Goal: Transaction & Acquisition: Download file/media

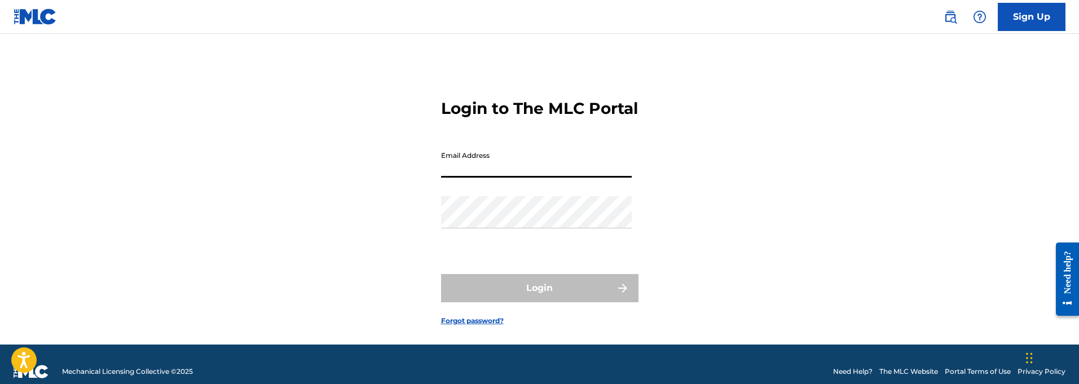
type input "[EMAIL_ADDRESS][DOMAIN_NAME]"
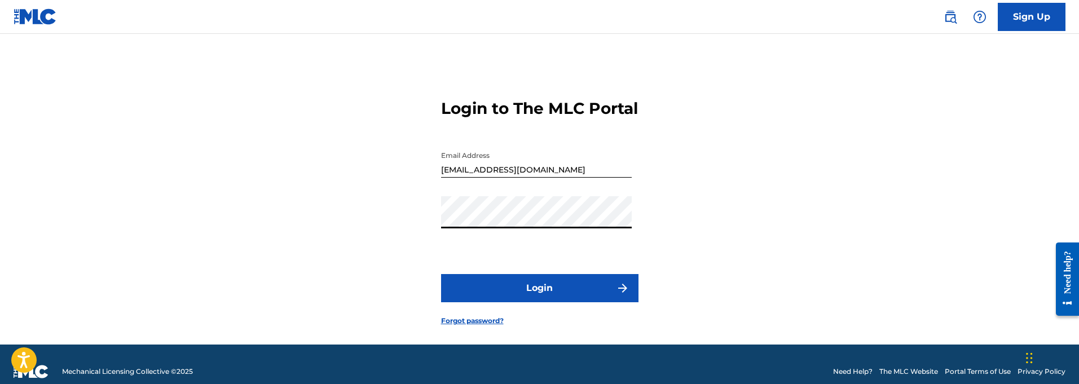
click at [544, 302] on button "Login" at bounding box center [539, 288] width 197 height 28
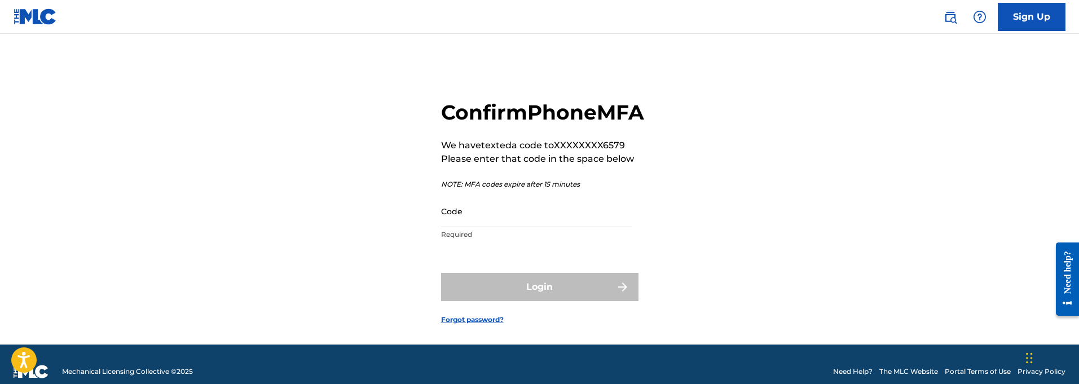
click at [485, 227] on input "Code" at bounding box center [536, 211] width 191 height 32
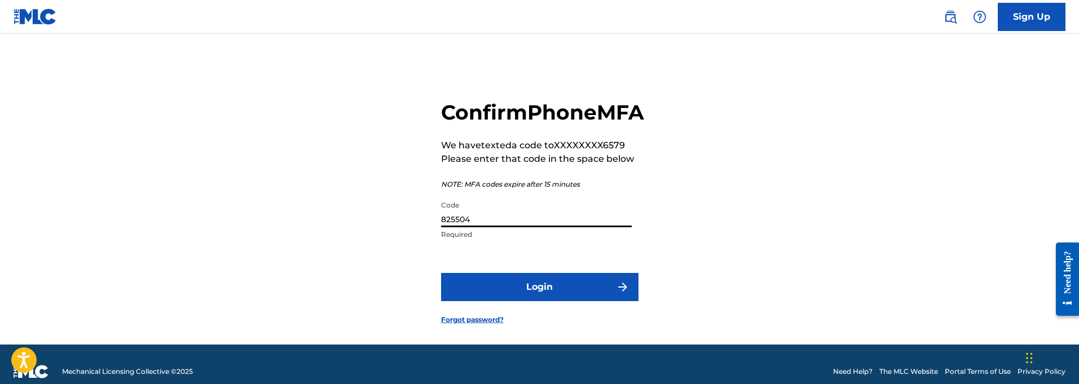
type input "825504"
click at [546, 301] on button "Login" at bounding box center [539, 287] width 197 height 28
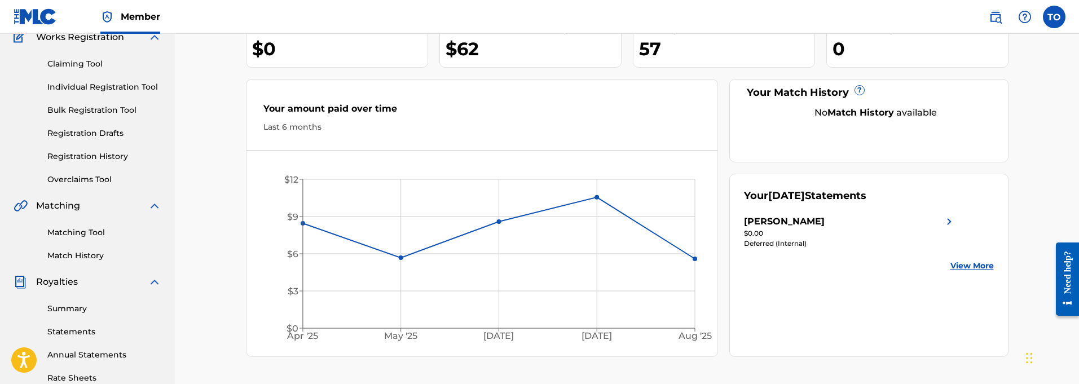
scroll to position [103, 0]
click at [972, 267] on link "View More" at bounding box center [971, 265] width 43 height 12
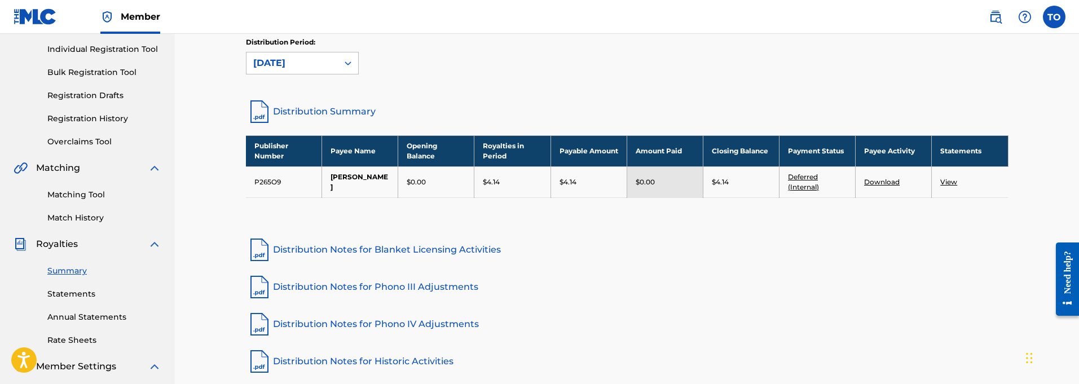
scroll to position [140, 0]
click at [880, 182] on link "Download" at bounding box center [882, 182] width 36 height 8
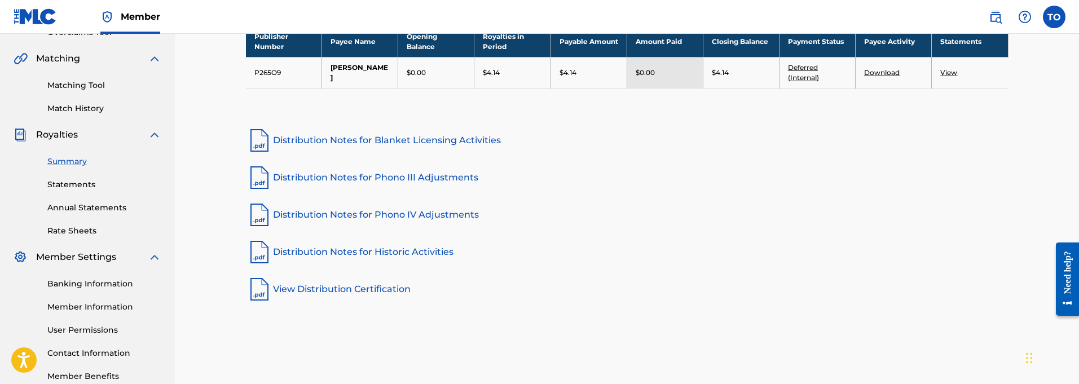
scroll to position [215, 0]
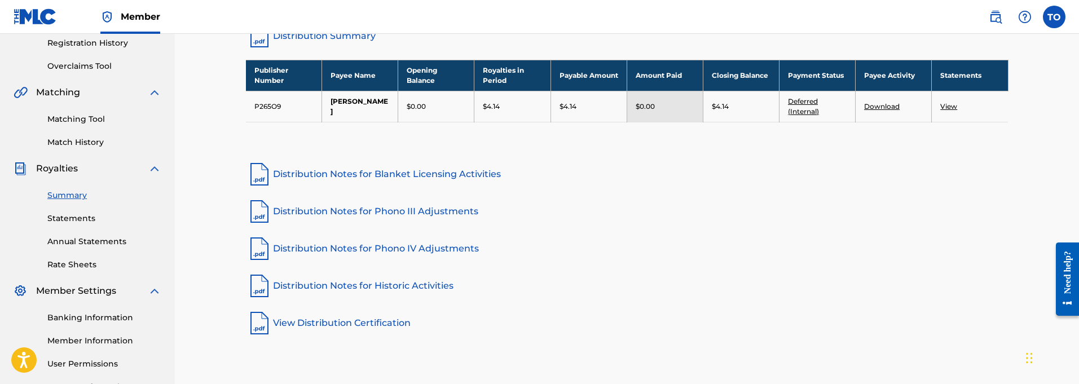
click at [950, 107] on link "View" at bounding box center [948, 106] width 17 height 8
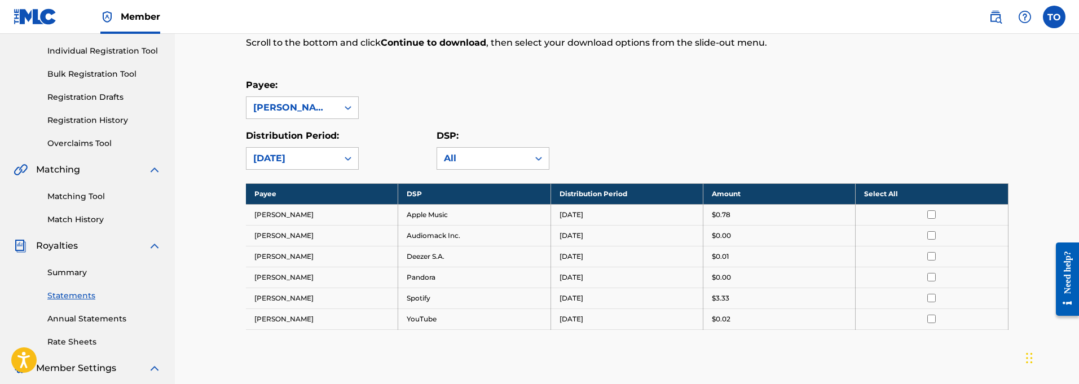
scroll to position [219, 0]
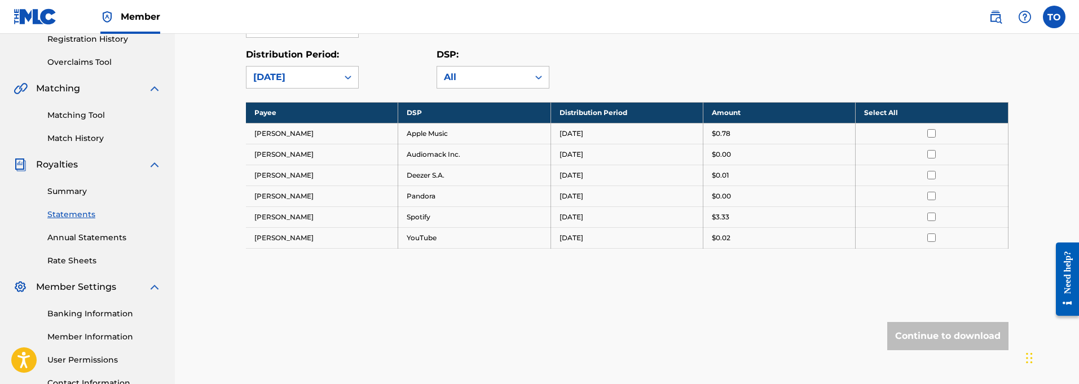
click at [933, 135] on input "checkbox" at bounding box center [931, 133] width 8 height 8
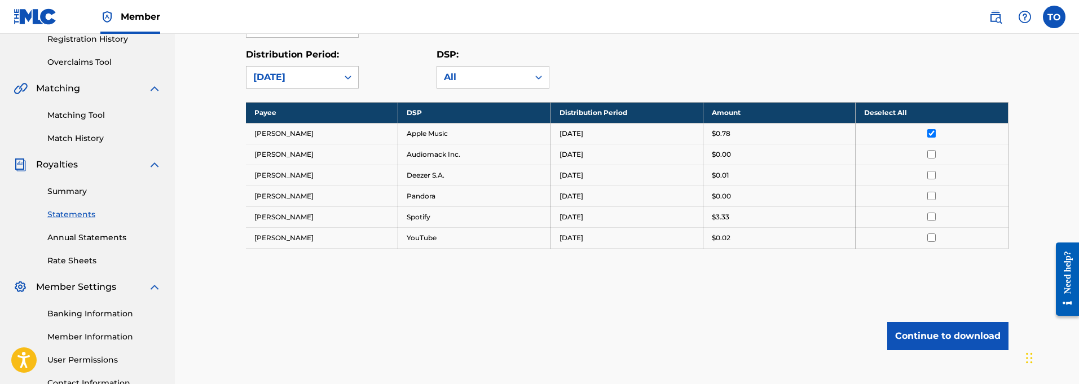
click at [931, 156] on input "checkbox" at bounding box center [931, 154] width 8 height 8
click at [933, 177] on input "checkbox" at bounding box center [931, 175] width 8 height 8
click at [931, 197] on input "checkbox" at bounding box center [931, 196] width 8 height 8
click at [930, 218] on input "checkbox" at bounding box center [931, 217] width 8 height 8
click at [934, 239] on input "checkbox" at bounding box center [931, 237] width 8 height 8
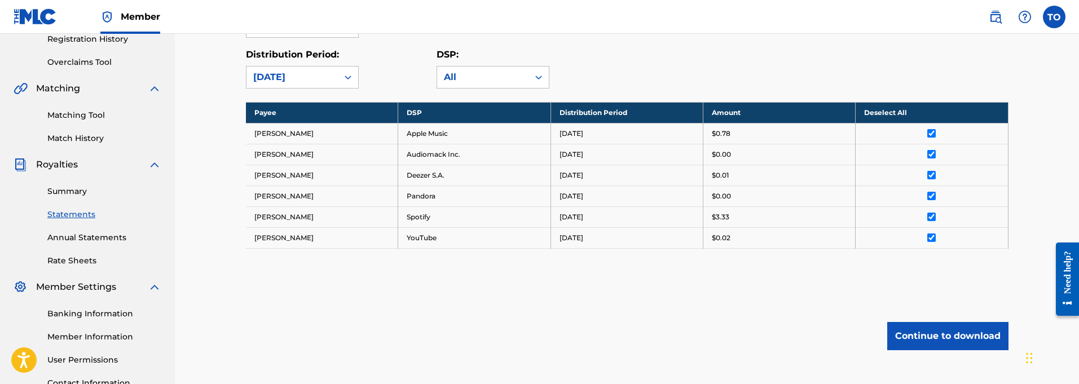
click at [946, 333] on button "Continue to download" at bounding box center [947, 336] width 121 height 28
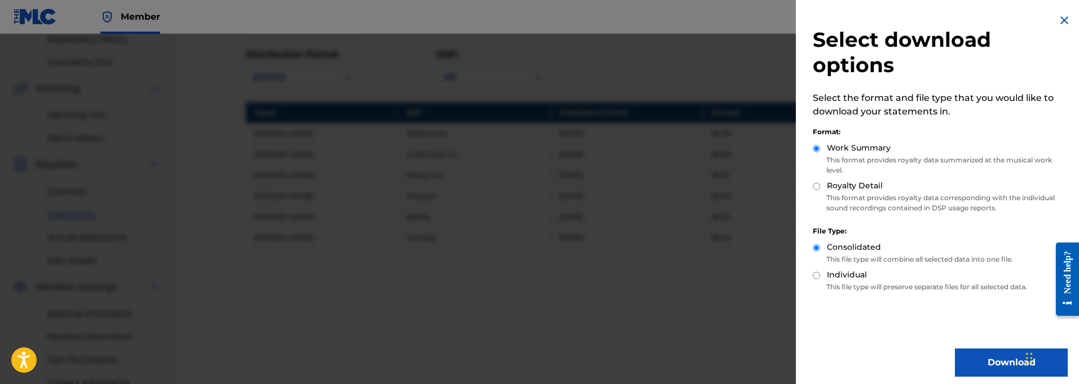
click at [999, 360] on button "Download" at bounding box center [1011, 363] width 113 height 28
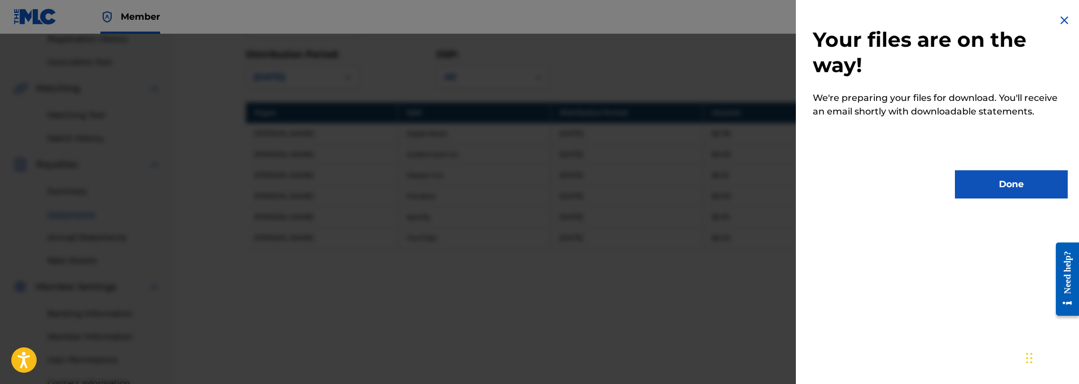
click at [980, 181] on button "Done" at bounding box center [1011, 184] width 113 height 28
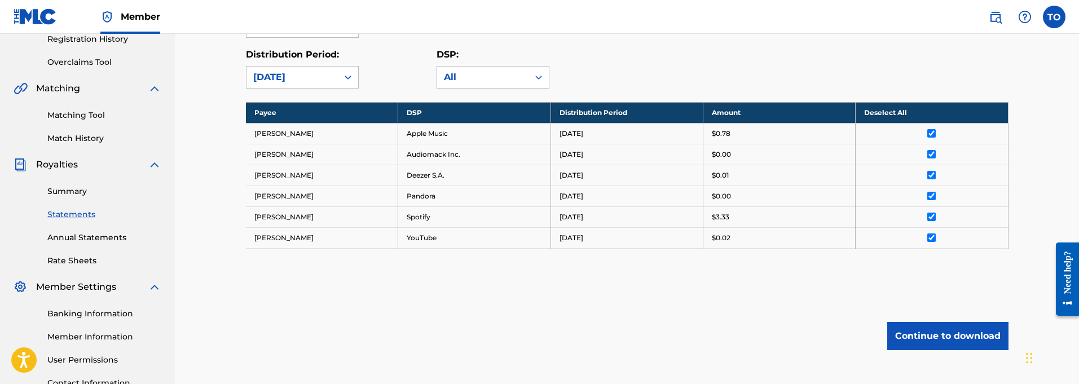
click at [1053, 16] on label at bounding box center [1054, 17] width 23 height 23
click at [1054, 17] on input "TO [PERSON_NAME] [EMAIL_ADDRESS][DOMAIN_NAME] Notification Preferences Profile …" at bounding box center [1054, 17] width 0 height 0
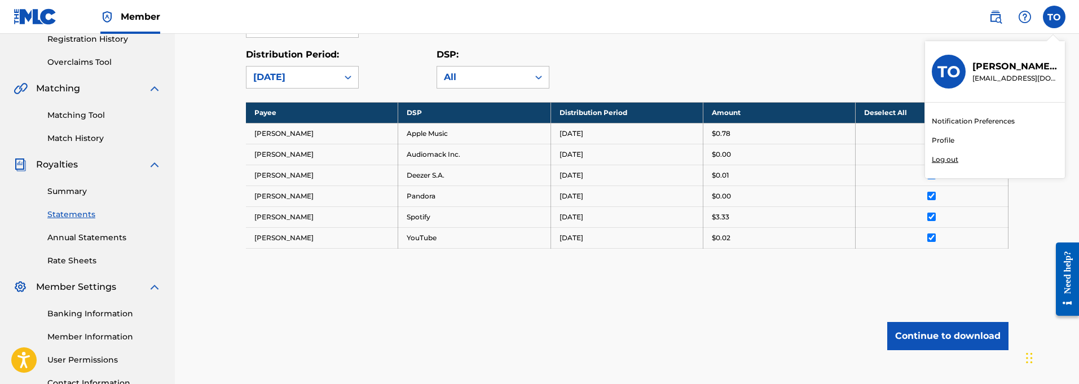
click at [944, 160] on p "Log out" at bounding box center [945, 160] width 27 height 10
click at [1054, 17] on input "TO [PERSON_NAME] [EMAIL_ADDRESS][DOMAIN_NAME] Notification Preferences Profile …" at bounding box center [1054, 17] width 0 height 0
